Goal: Navigation & Orientation: Find specific page/section

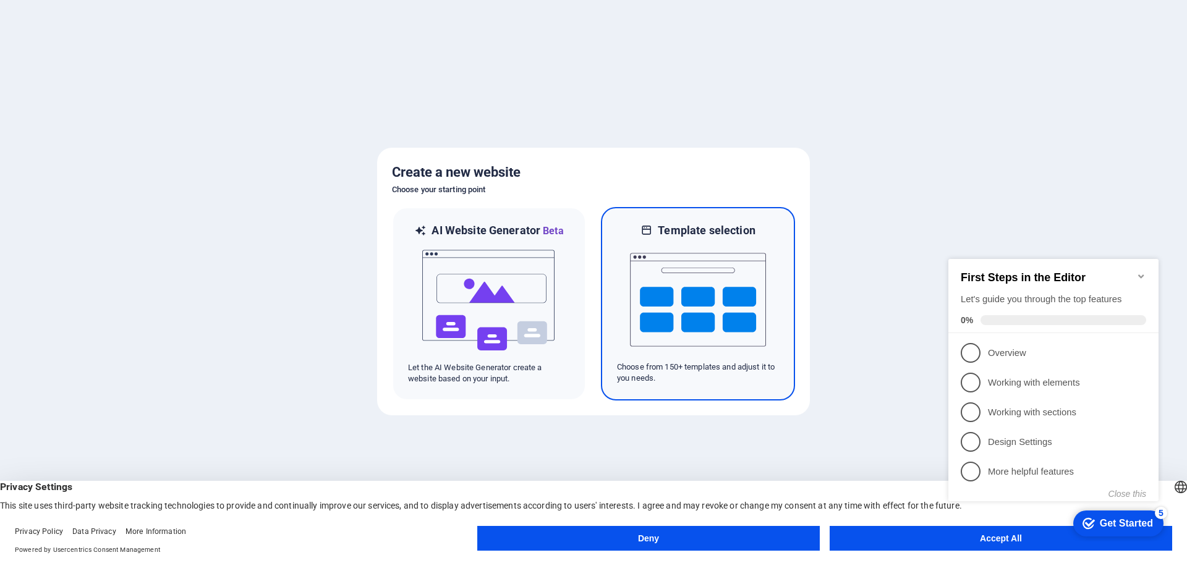
click at [686, 281] on img at bounding box center [698, 300] width 136 height 124
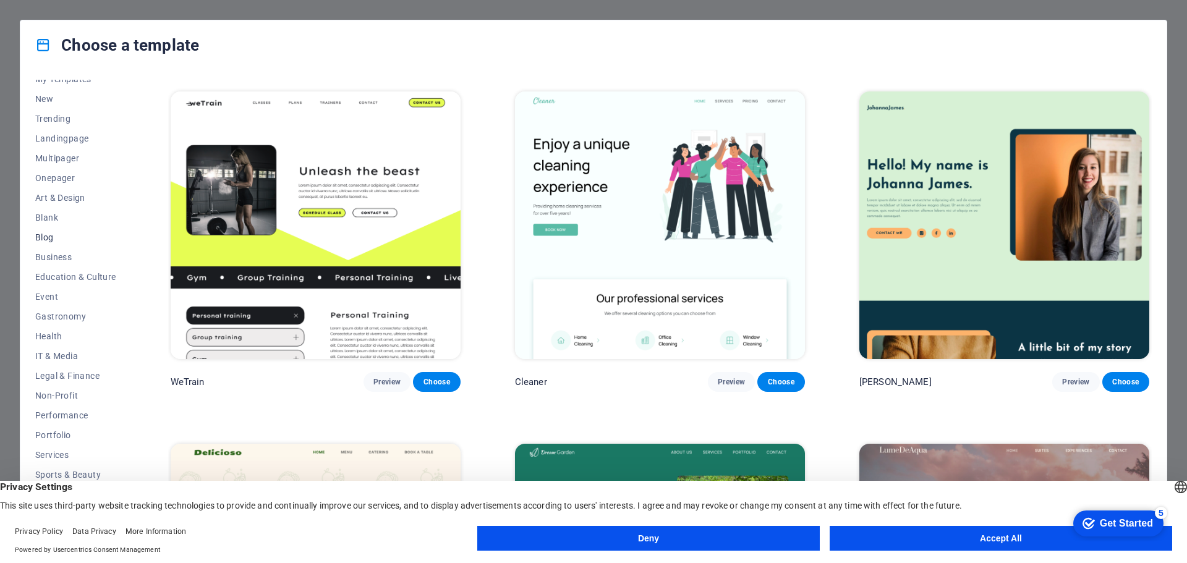
scroll to position [46, 0]
click at [74, 333] on button "IT & Media" at bounding box center [75, 340] width 81 height 20
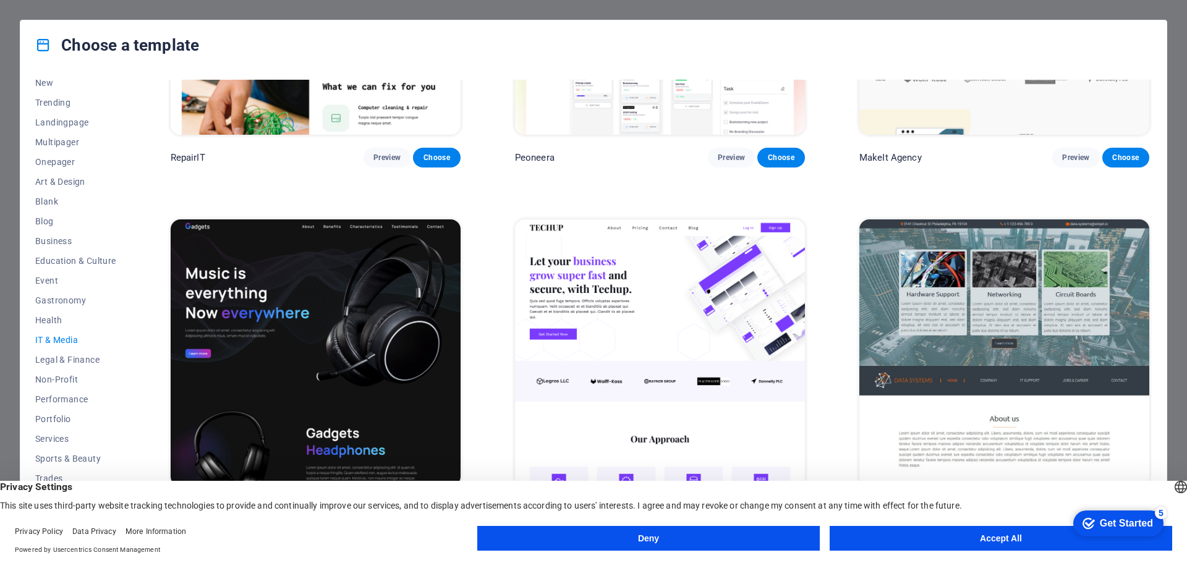
scroll to position [309, 0]
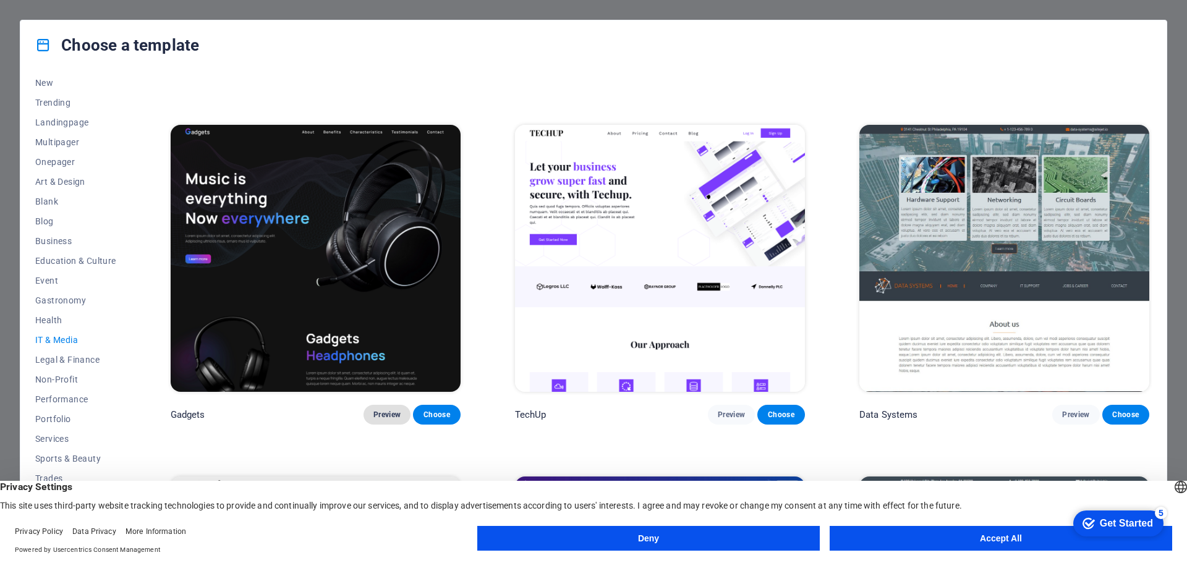
click at [390, 413] on span "Preview" at bounding box center [387, 415] width 27 height 10
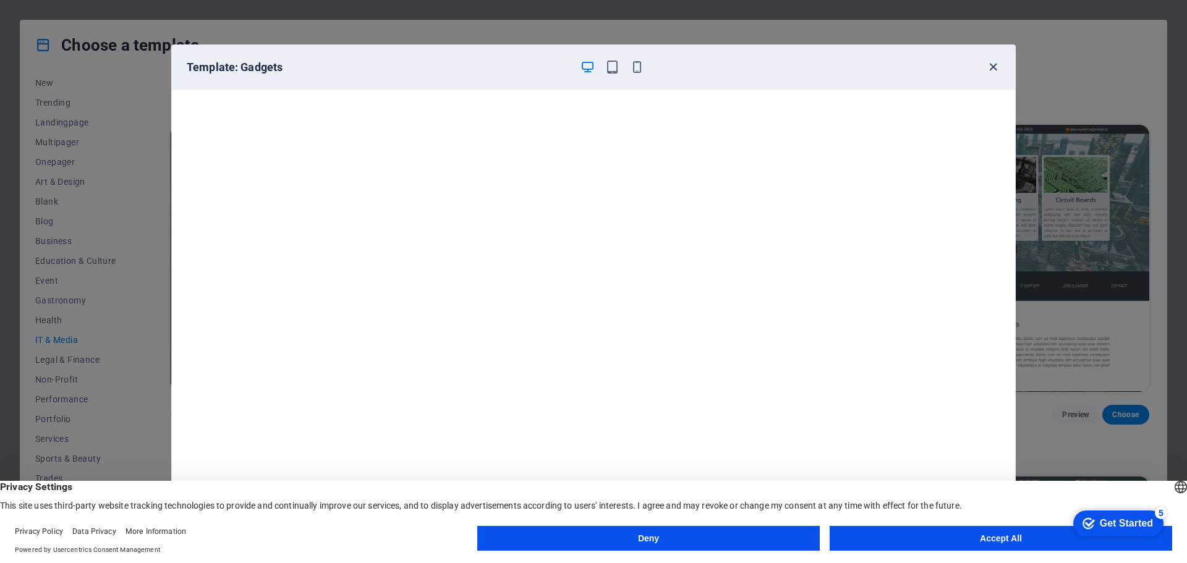
click at [994, 69] on icon "button" at bounding box center [993, 67] width 14 height 14
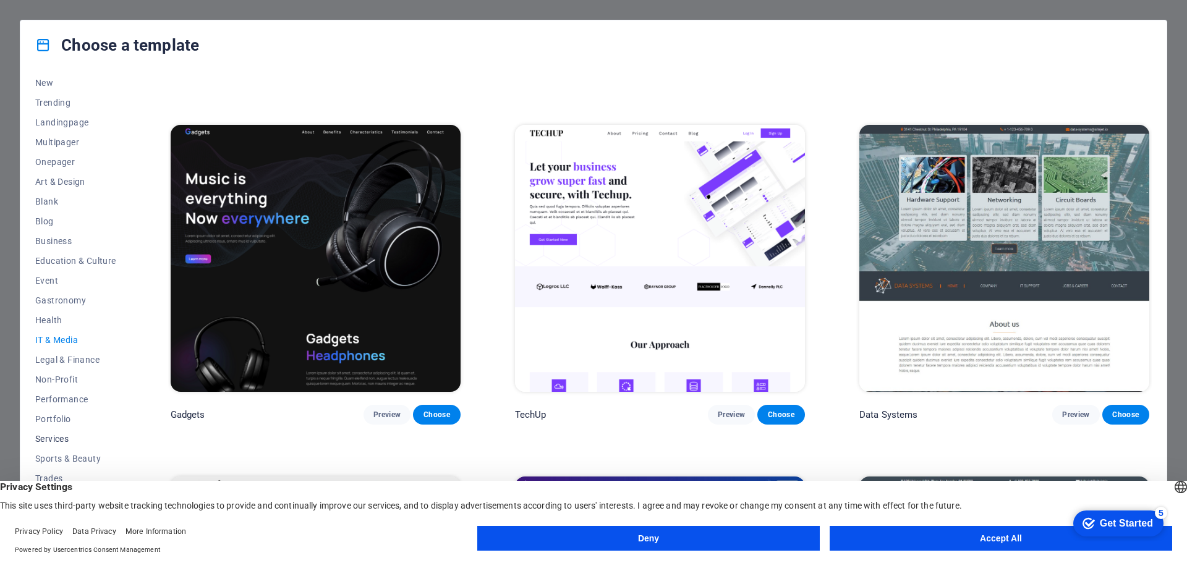
click at [62, 438] on span "Services" at bounding box center [75, 439] width 81 height 10
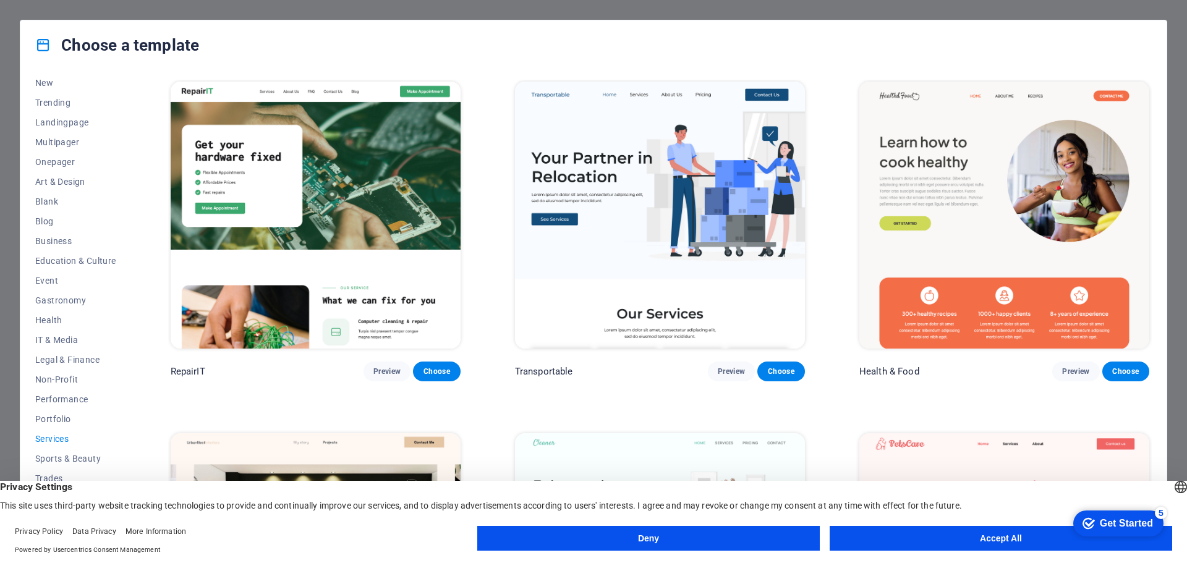
scroll to position [0, 0]
click at [336, 144] on img at bounding box center [316, 215] width 290 height 267
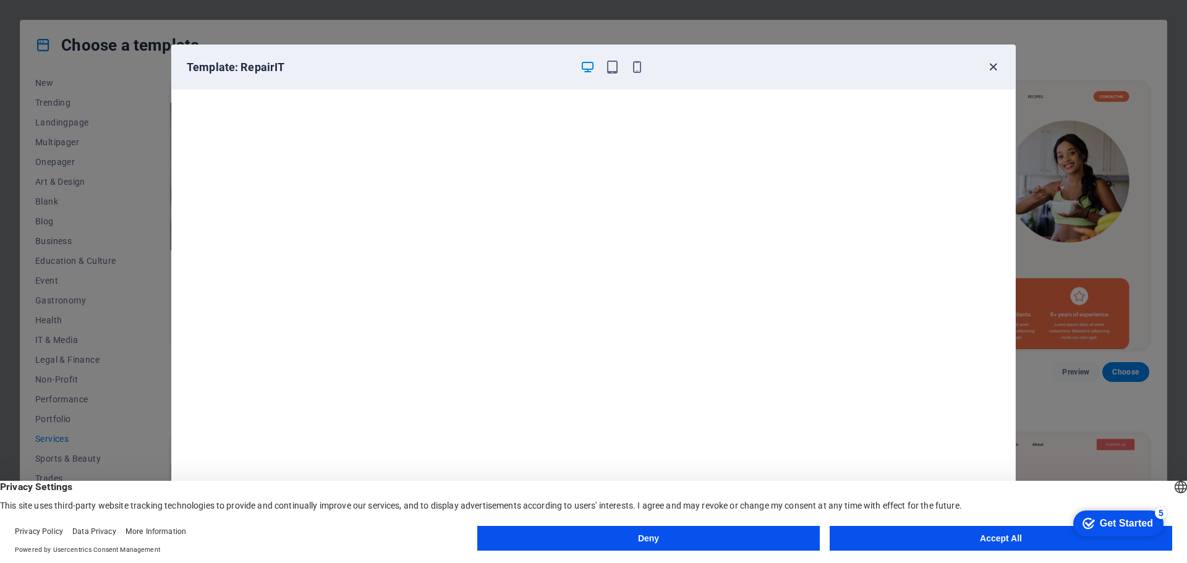
click at [997, 68] on icon "button" at bounding box center [993, 67] width 14 height 14
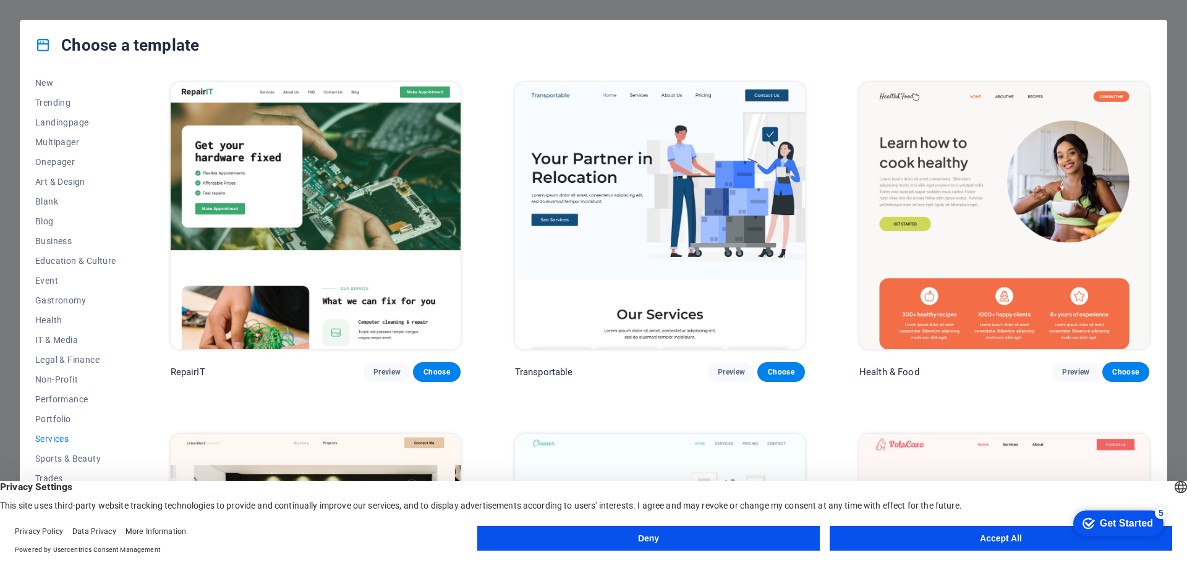
click at [638, 179] on img at bounding box center [660, 215] width 290 height 267
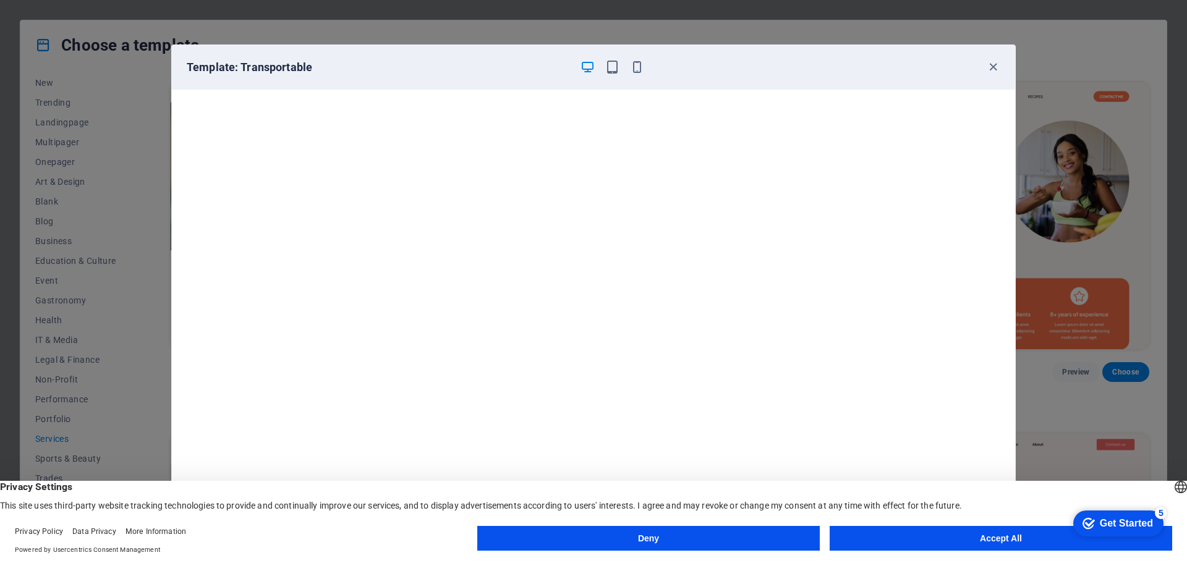
click at [1063, 534] on button "Accept All" at bounding box center [1001, 538] width 343 height 25
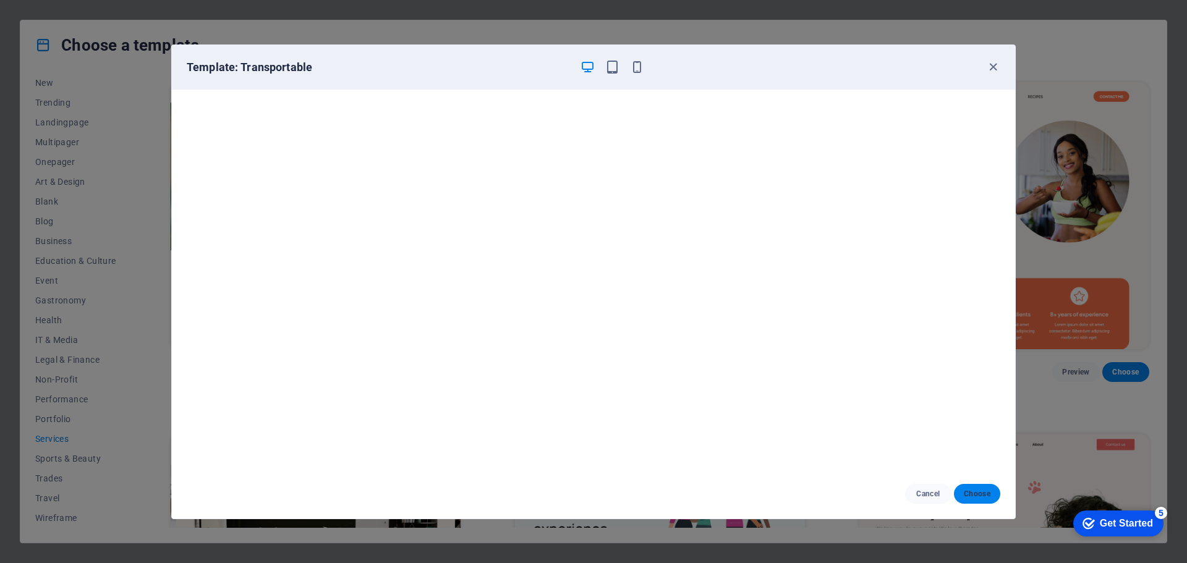
click at [980, 492] on span "Choose" at bounding box center [977, 494] width 27 height 10
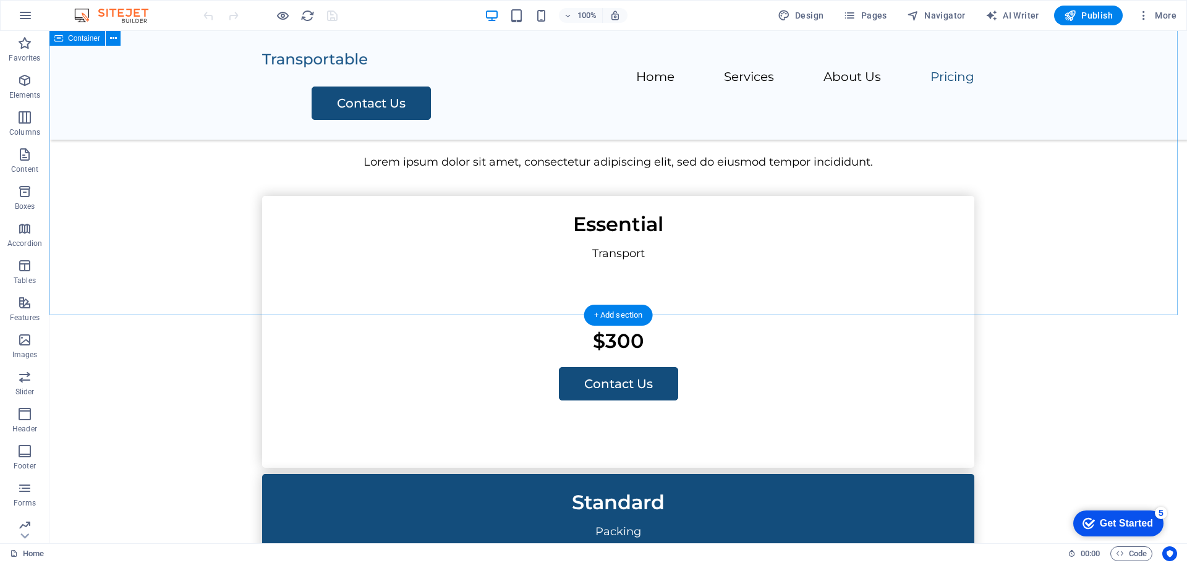
scroll to position [2312, 0]
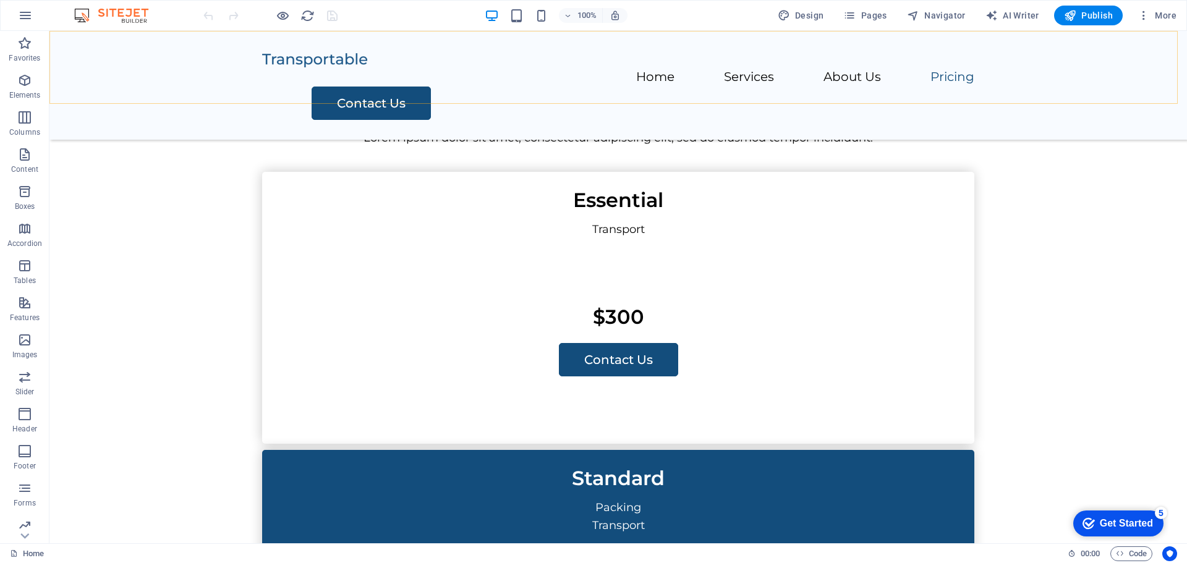
click at [677, 73] on nav "Home Services About Us Pricing" at bounding box center [618, 78] width 712 height 18
